Goal: Task Accomplishment & Management: Manage account settings

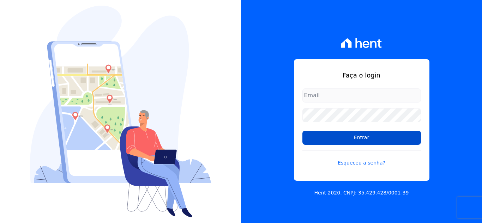
type input "[EMAIL_ADDRESS][DOMAIN_NAME]"
click at [353, 141] on input "Entrar" at bounding box center [361, 138] width 119 height 14
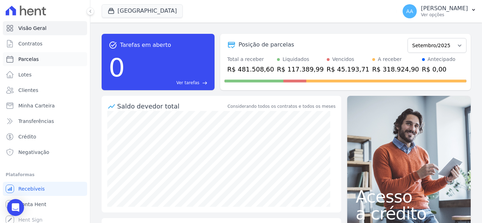
click at [39, 61] on link "Parcelas" at bounding box center [45, 59] width 84 height 14
select select
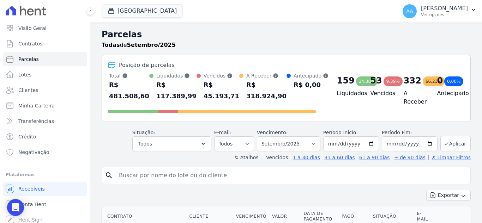
click at [172, 176] on input "search" at bounding box center [291, 176] width 353 height 14
paste input "Júlia Dal Bianco Muniz"
type input "Júlia Dal Bianco Muniz"
select select
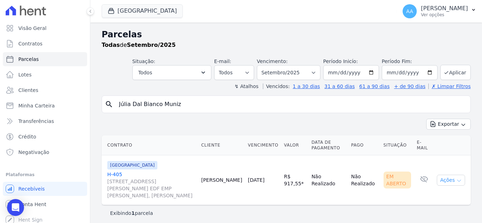
click at [446, 181] on button "Ações" at bounding box center [451, 180] width 28 height 11
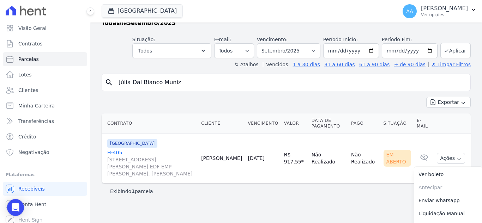
scroll to position [34, 0]
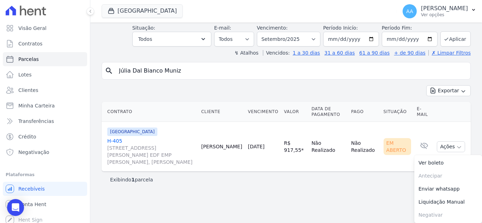
click at [169, 154] on span "Avenida Engenheiro Domingos Ferreira, 2589, SALA 202 EDF EMP ALEXANDRE CASTRO E…" at bounding box center [151, 155] width 88 height 21
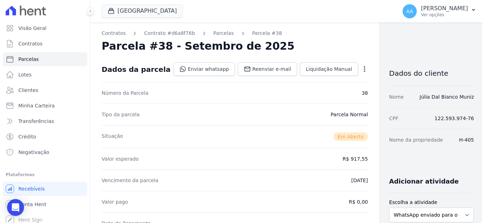
click at [117, 171] on div "Vencimento da parcela 20/09/2025" at bounding box center [235, 181] width 266 height 22
select select
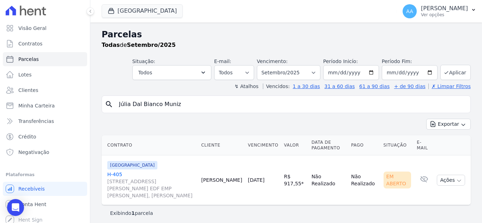
click at [111, 174] on link "H-405 Avenida Engenheiro Domingos Ferreira, 2589, SALA 202 EDF EMP ALEXANDRE CA…" at bounding box center [151, 185] width 88 height 28
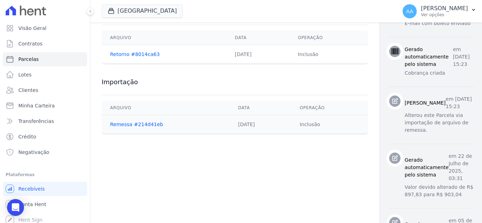
scroll to position [353, 0]
